Goal: Task Accomplishment & Management: Manage account settings

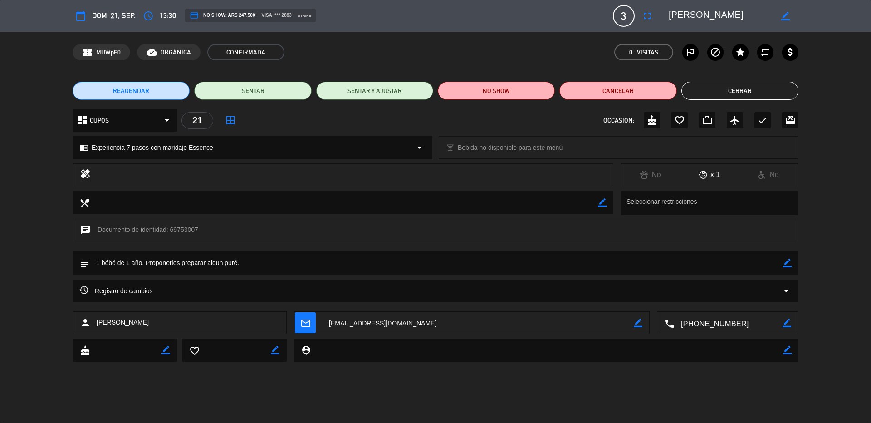
click at [787, 264] on icon "border_color" at bounding box center [787, 263] width 9 height 9
click at [762, 265] on textarea at bounding box center [436, 262] width 694 height 23
click at [782, 257] on textarea at bounding box center [436, 262] width 694 height 23
type textarea "1 bébé de 1 año. Proponerles preparar algun puré. Sin restricciones."
click at [788, 263] on icon at bounding box center [787, 263] width 9 height 9
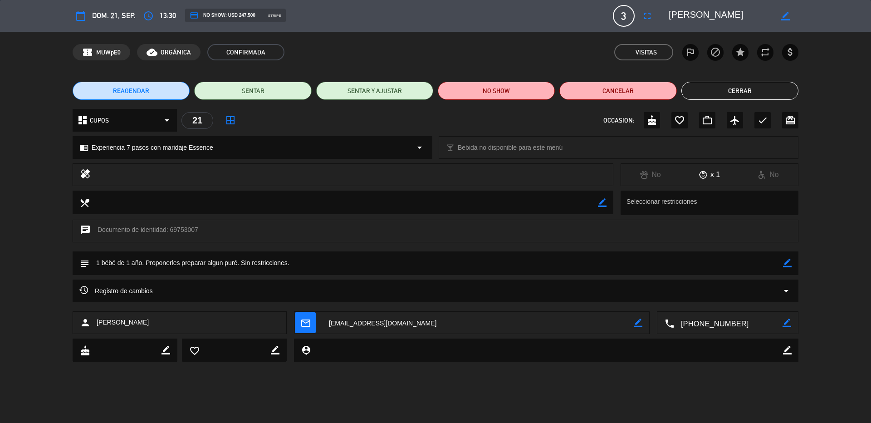
click at [720, 94] on button "Cerrar" at bounding box center [740, 91] width 117 height 18
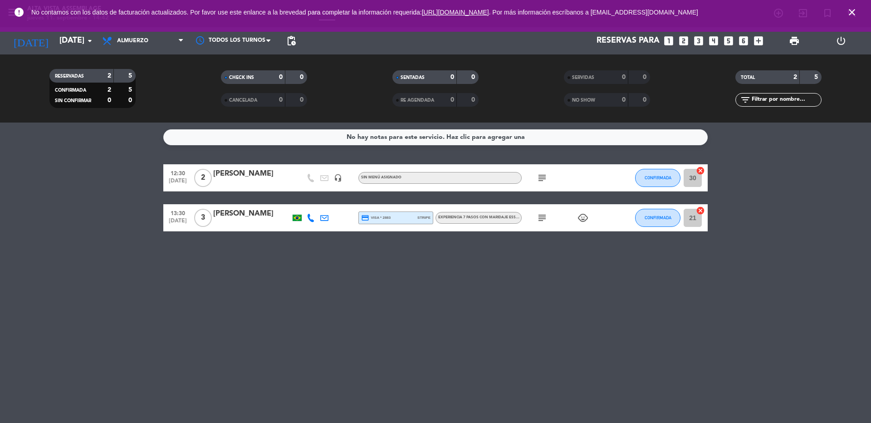
click at [855, 13] on icon "close" at bounding box center [852, 12] width 11 height 11
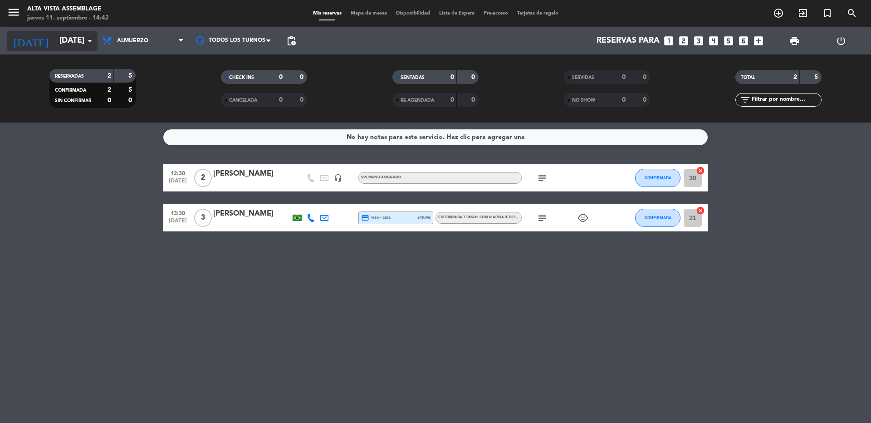
click at [58, 44] on input "[DATE]" at bounding box center [107, 41] width 105 height 18
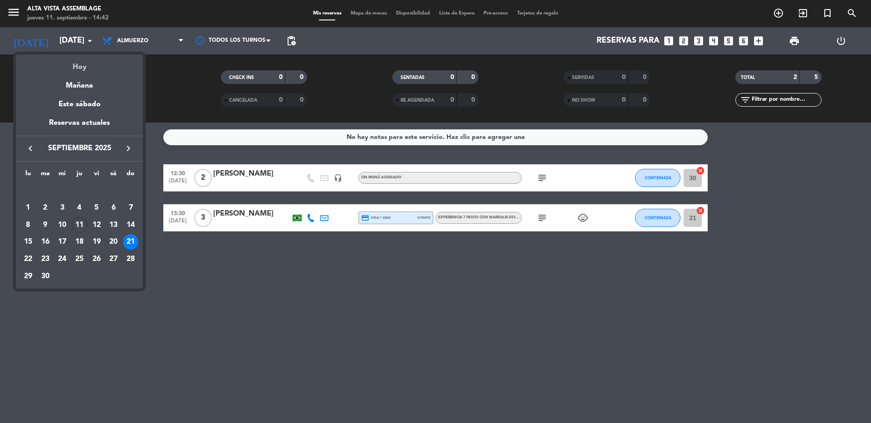
click at [70, 63] on div "Hoy" at bounding box center [79, 63] width 127 height 19
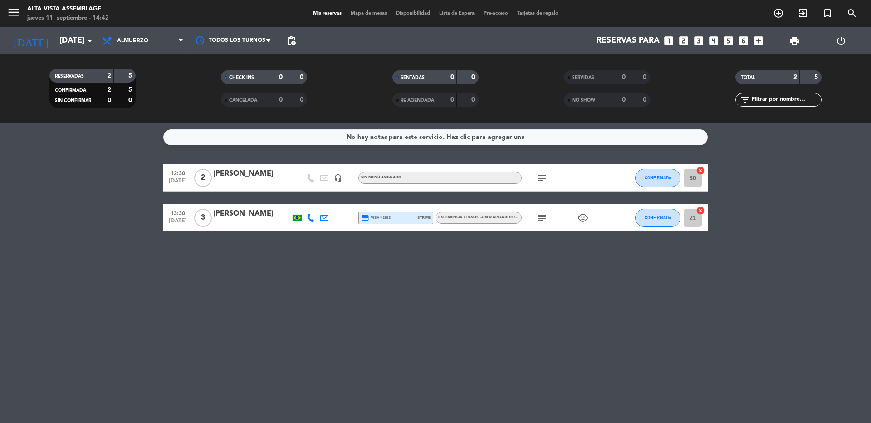
type input "[DEMOGRAPHIC_DATA][DATE]"
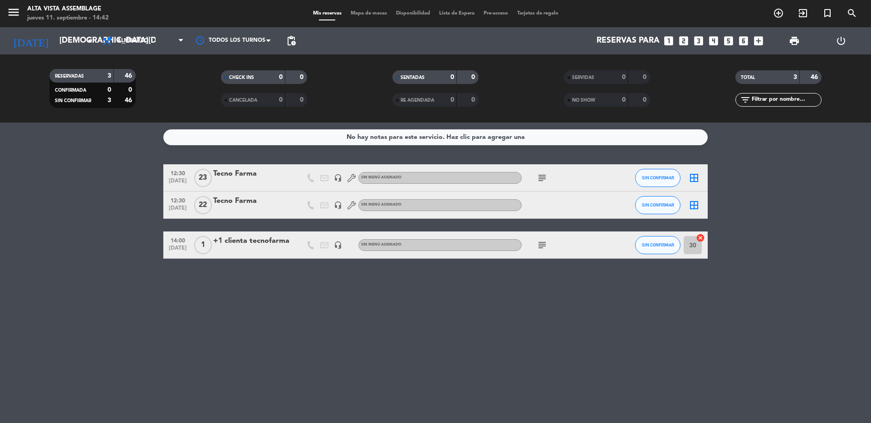
click at [72, 270] on div "No hay notas para este servicio. Haz clic para agregar una 12:30 [DATE] Tecno F…" at bounding box center [435, 273] width 871 height 300
click at [245, 257] on div "14:00 [DATE] 1 +1 clienta tecnofarma headset_mic Sin menú asignado subject SIN …" at bounding box center [435, 244] width 545 height 27
click at [245, 253] on div at bounding box center [251, 250] width 77 height 7
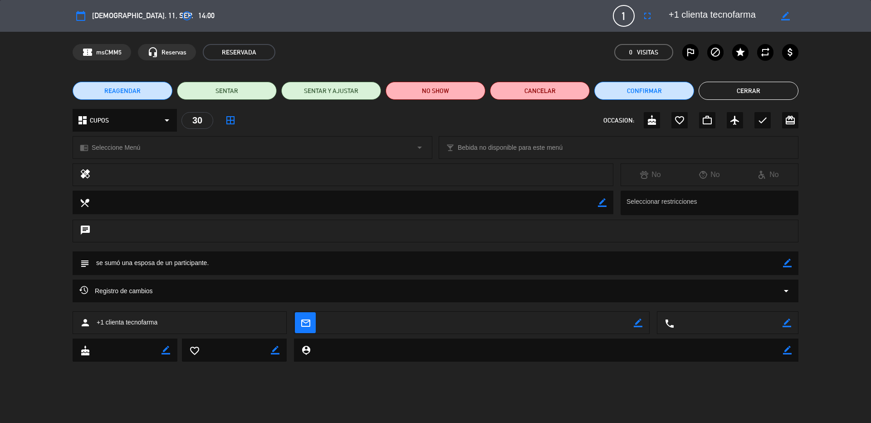
click at [733, 92] on button "Cerrar" at bounding box center [749, 91] width 100 height 18
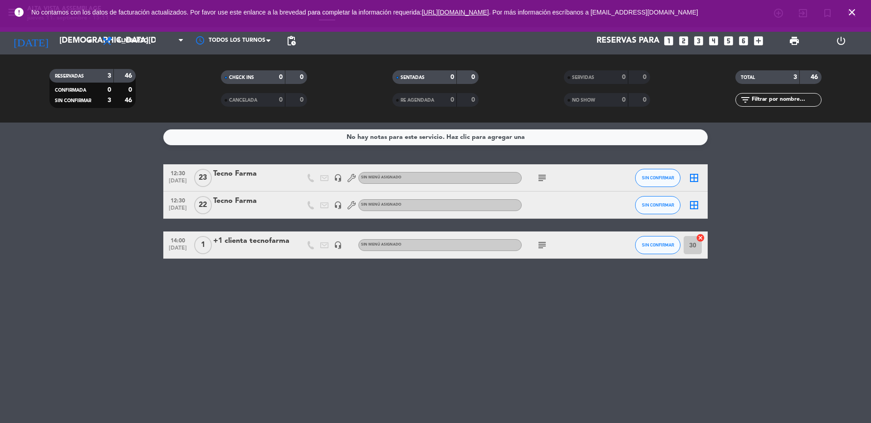
click at [279, 244] on div "+1 clienta tecnofarma" at bounding box center [251, 241] width 77 height 12
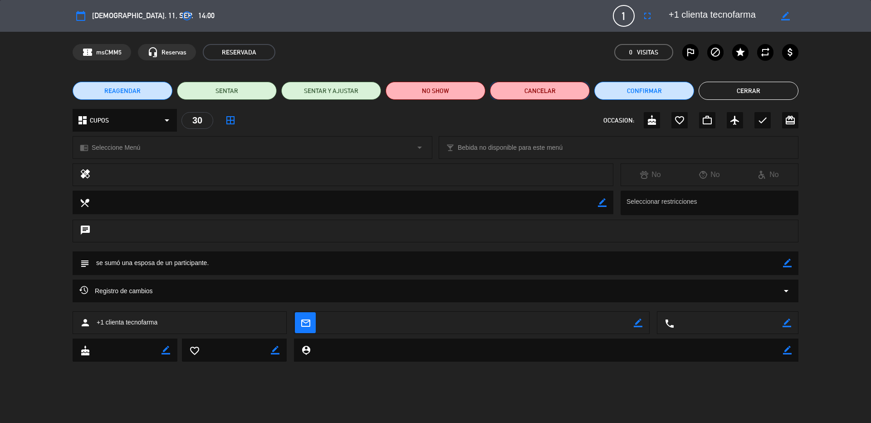
click at [531, 88] on button "Cancelar" at bounding box center [540, 91] width 100 height 18
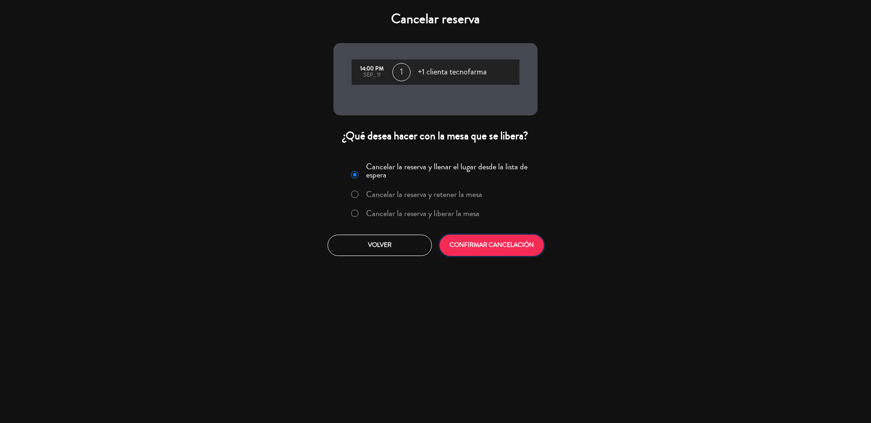
click at [508, 246] on button "CONFIRMAR CANCELACIÓN" at bounding box center [492, 245] width 104 height 21
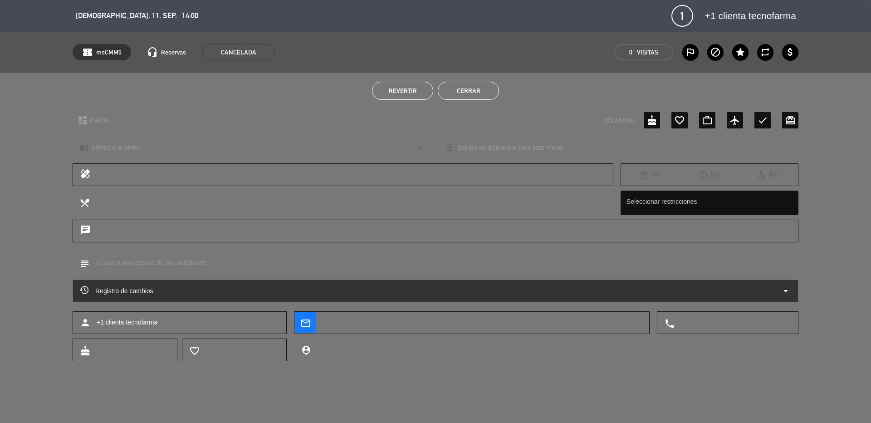
click at [475, 98] on div "Revertir Cerrar" at bounding box center [435, 91] width 871 height 36
click at [476, 93] on button "Cerrar" at bounding box center [468, 91] width 61 height 18
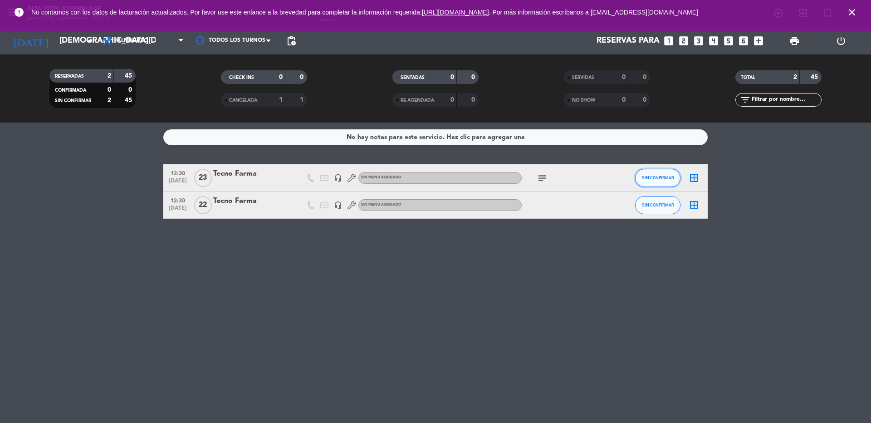
click at [642, 178] on button "SIN CONFIRMAR" at bounding box center [657, 178] width 45 height 18
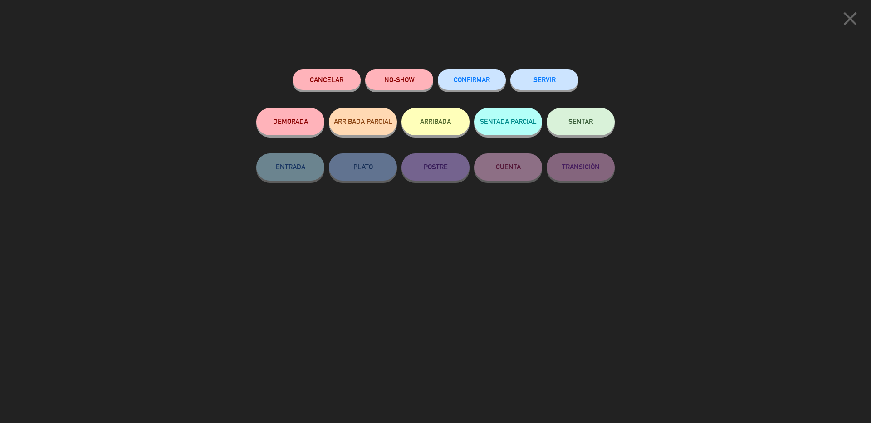
click at [585, 127] on button "SENTAR" at bounding box center [581, 121] width 68 height 27
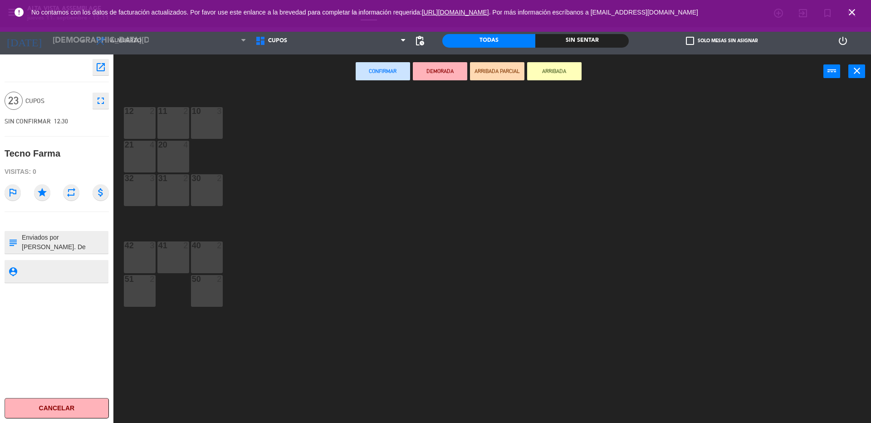
click at [379, 75] on button "Confirmar" at bounding box center [383, 71] width 54 height 18
click at [378, 69] on button "Confirmar" at bounding box center [383, 71] width 54 height 18
